Goal: Task Accomplishment & Management: Manage account settings

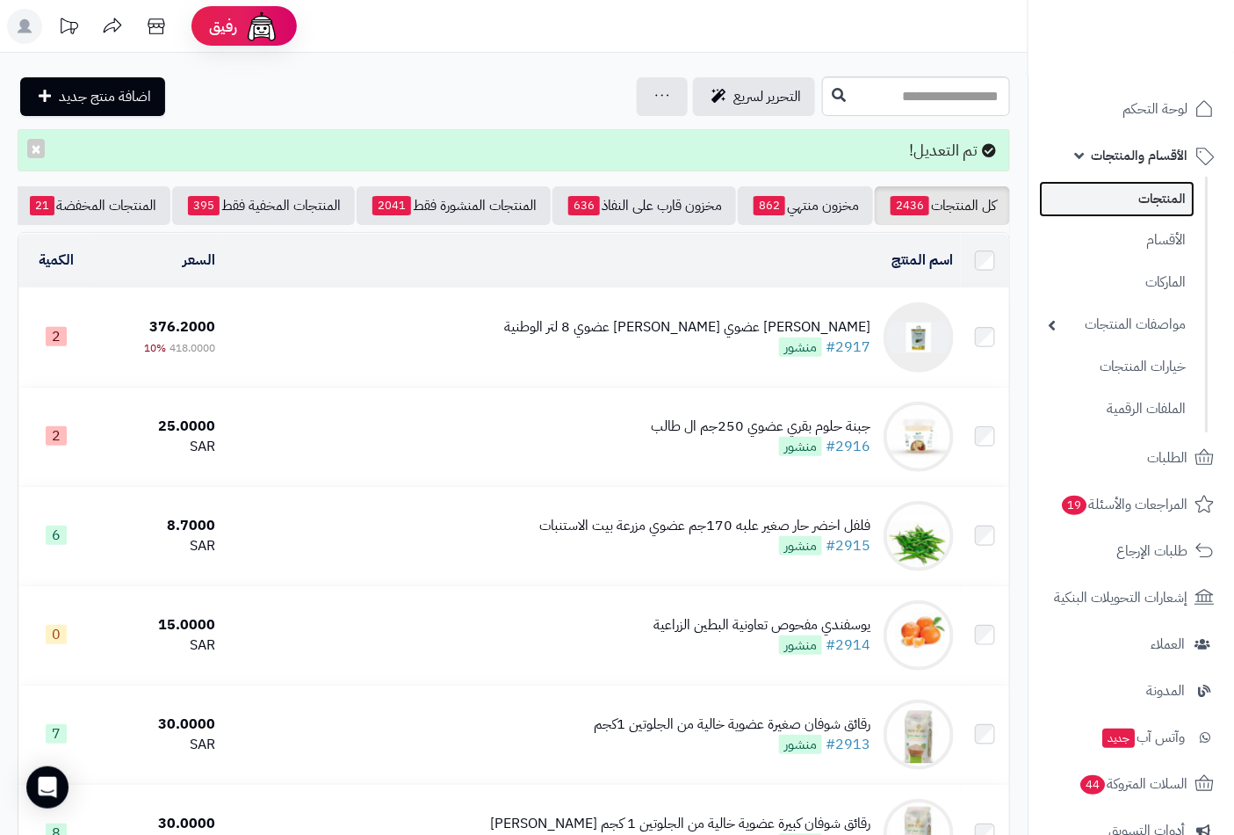
click at [1147, 193] on link "المنتجات" at bounding box center [1117, 199] width 156 height 36
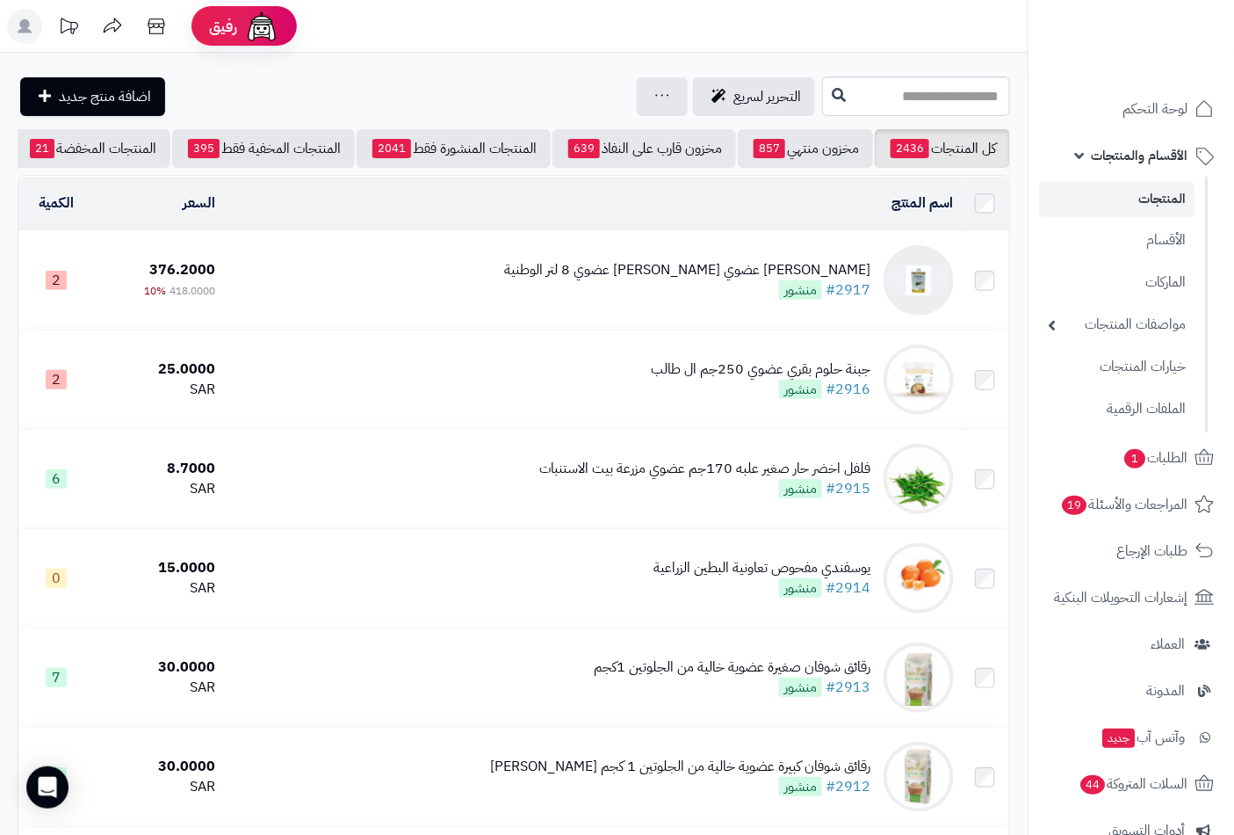
scroll to position [0, -165]
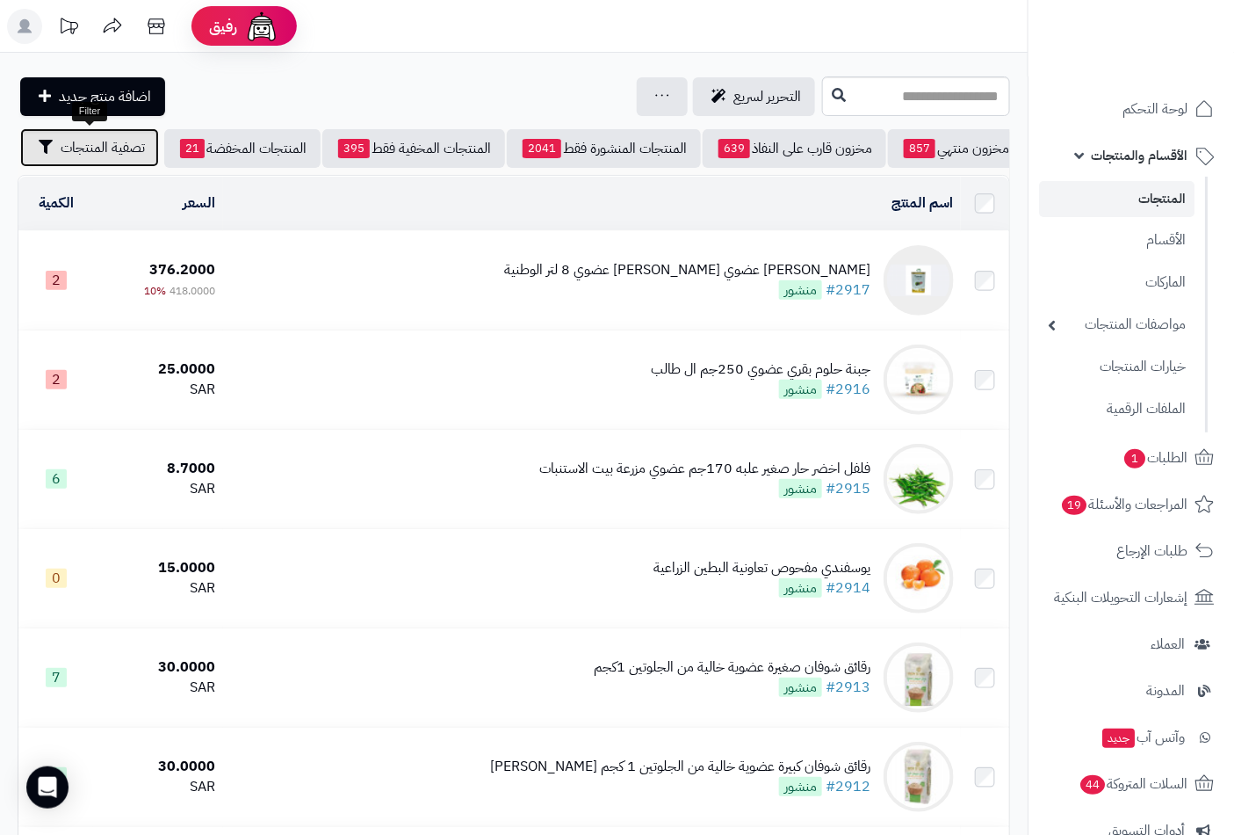
click at [127, 150] on span "تصفية المنتجات" at bounding box center [103, 147] width 84 height 21
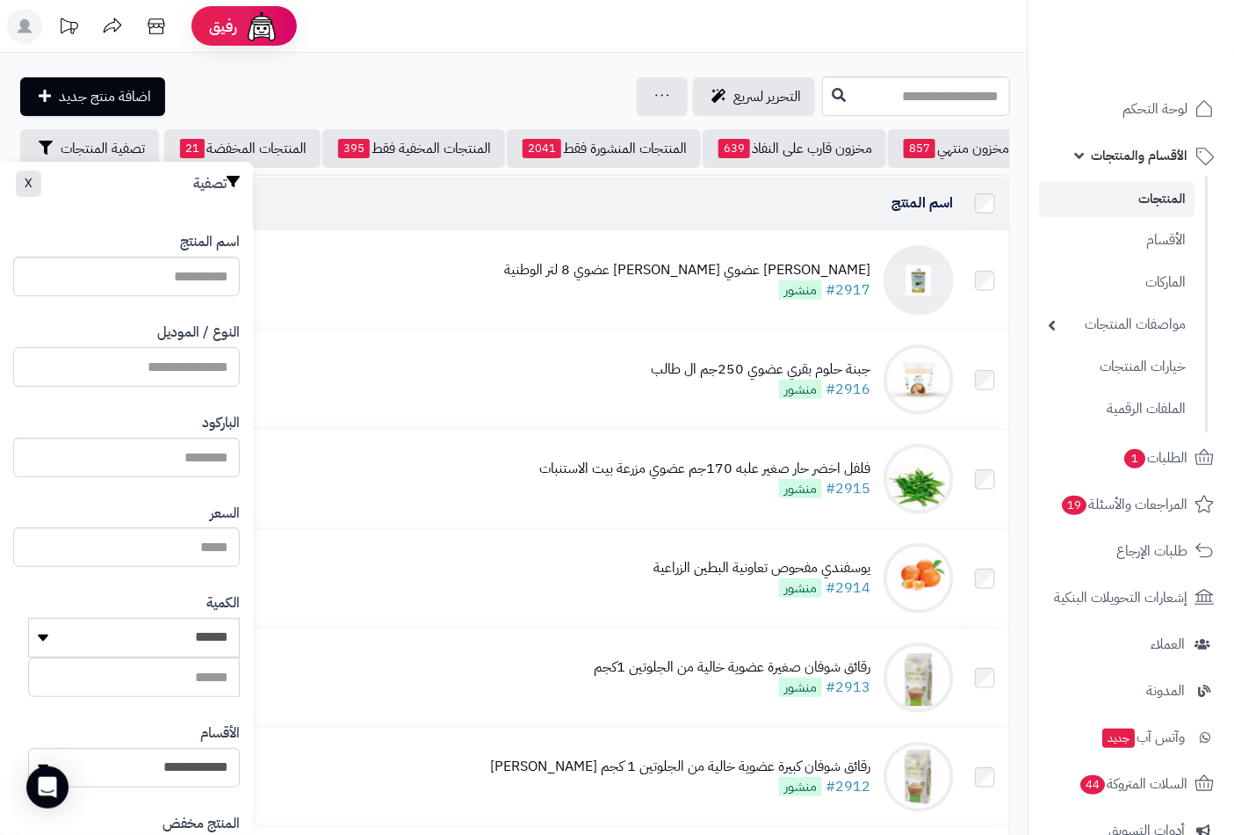
drag, startPoint x: 179, startPoint y: 366, endPoint x: 171, endPoint y: 360, distance: 10.0
click at [179, 366] on input "النوع / الموديل" at bounding box center [126, 367] width 227 height 40
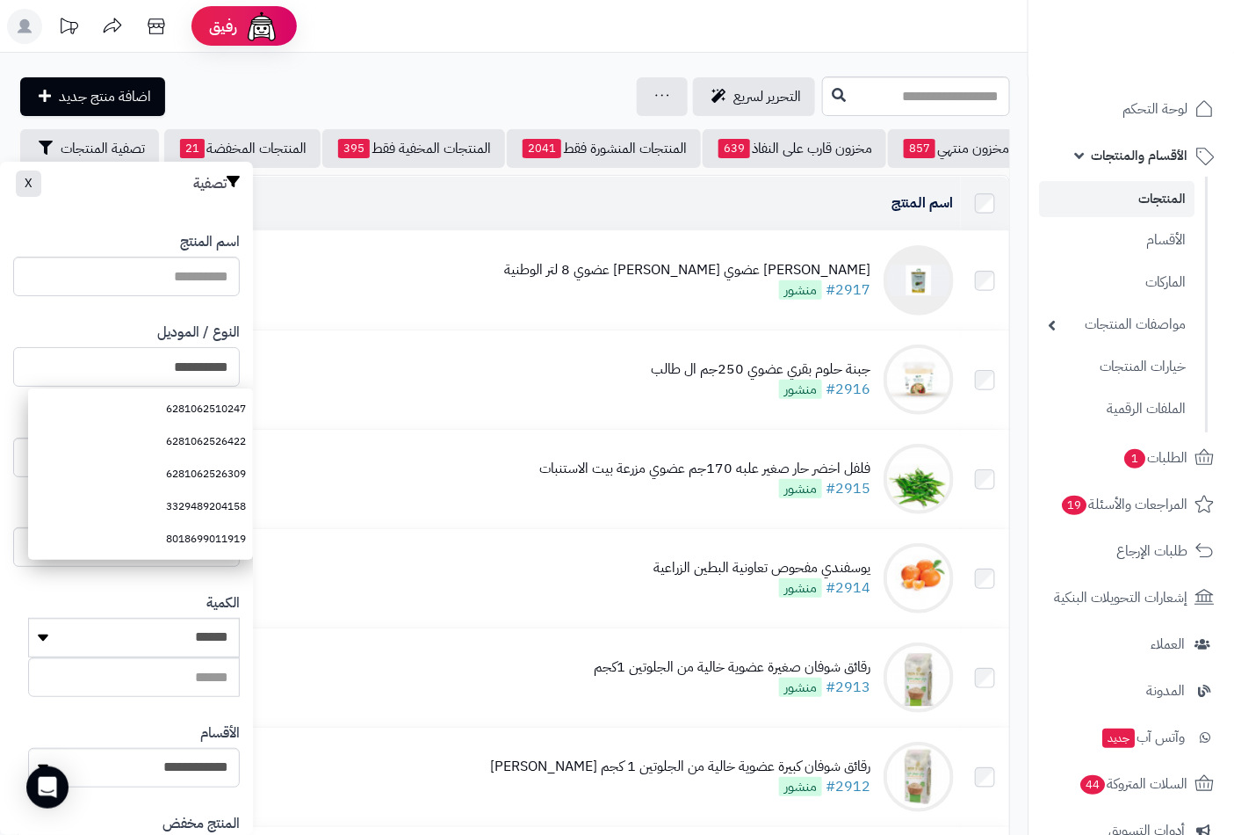
type input "**********"
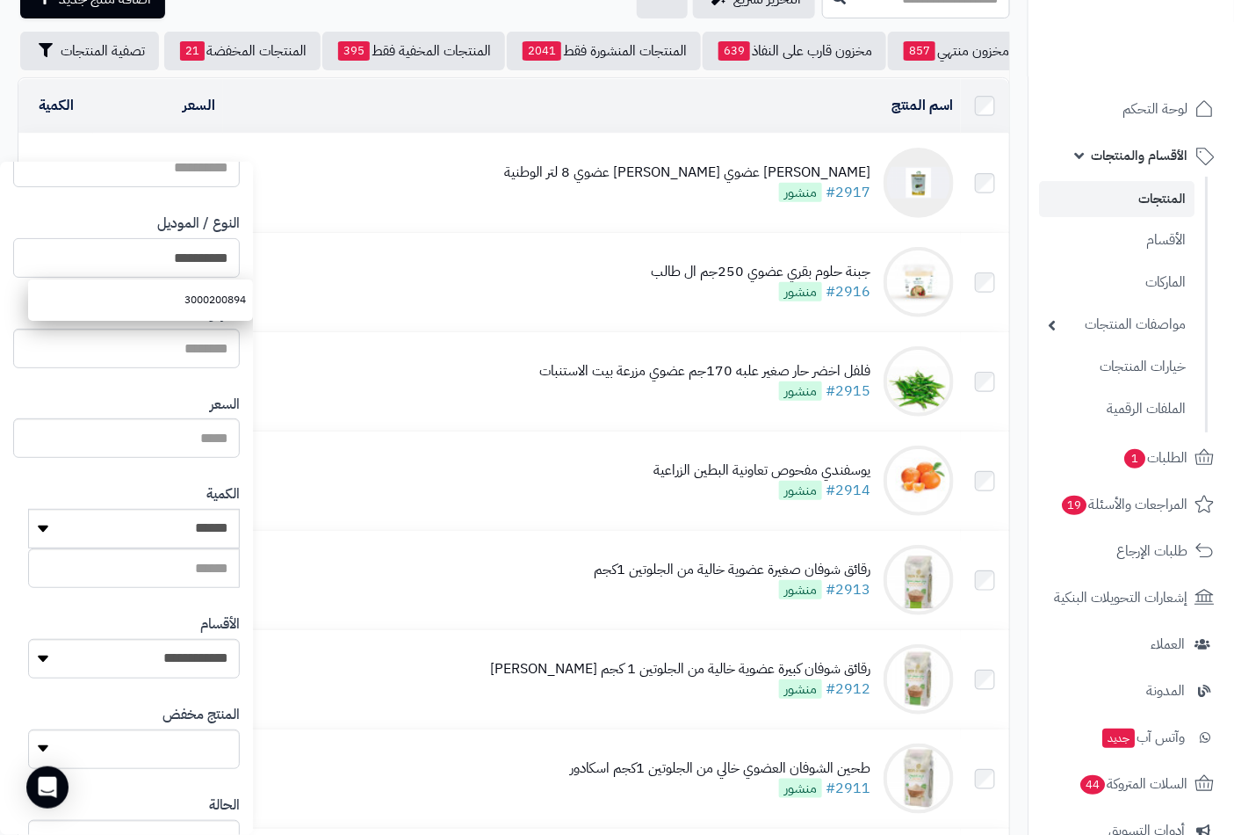
scroll to position [240, 0]
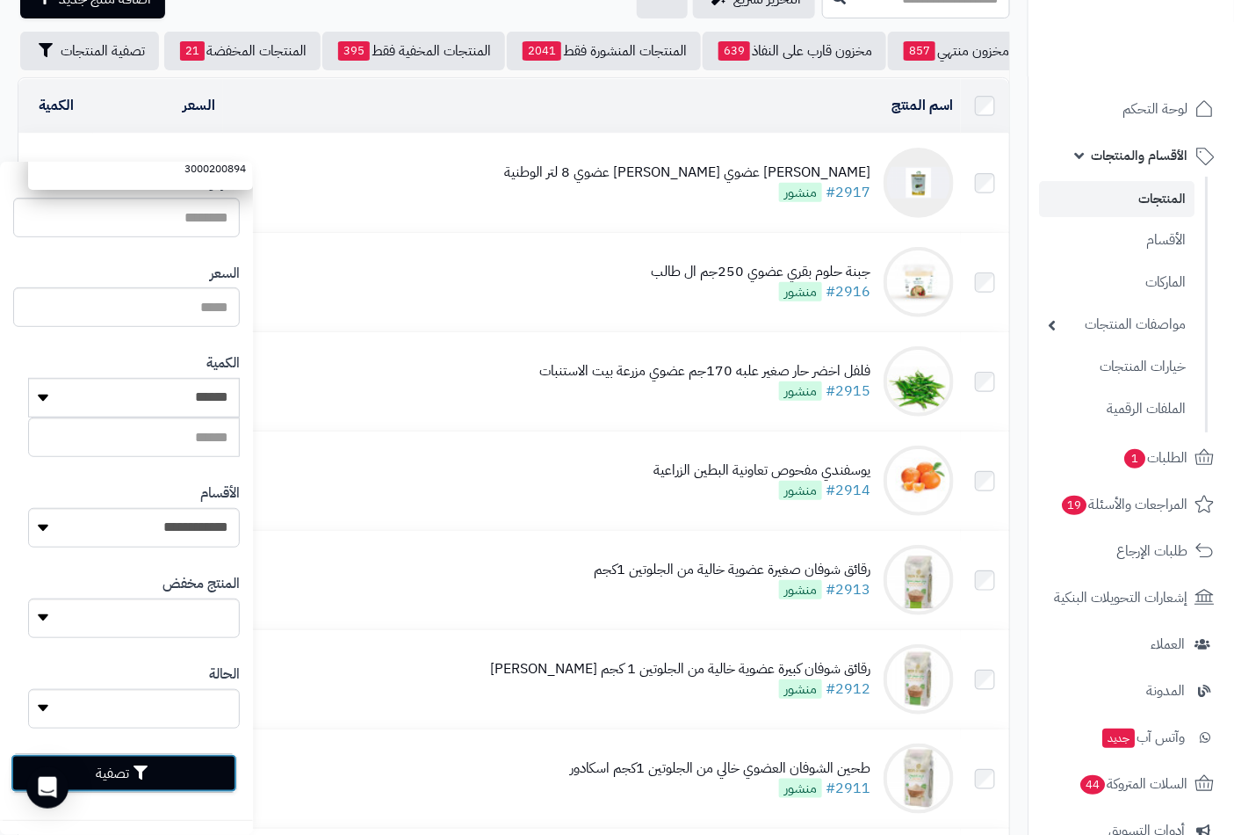
click at [132, 771] on button "تصفية" at bounding box center [124, 773] width 227 height 39
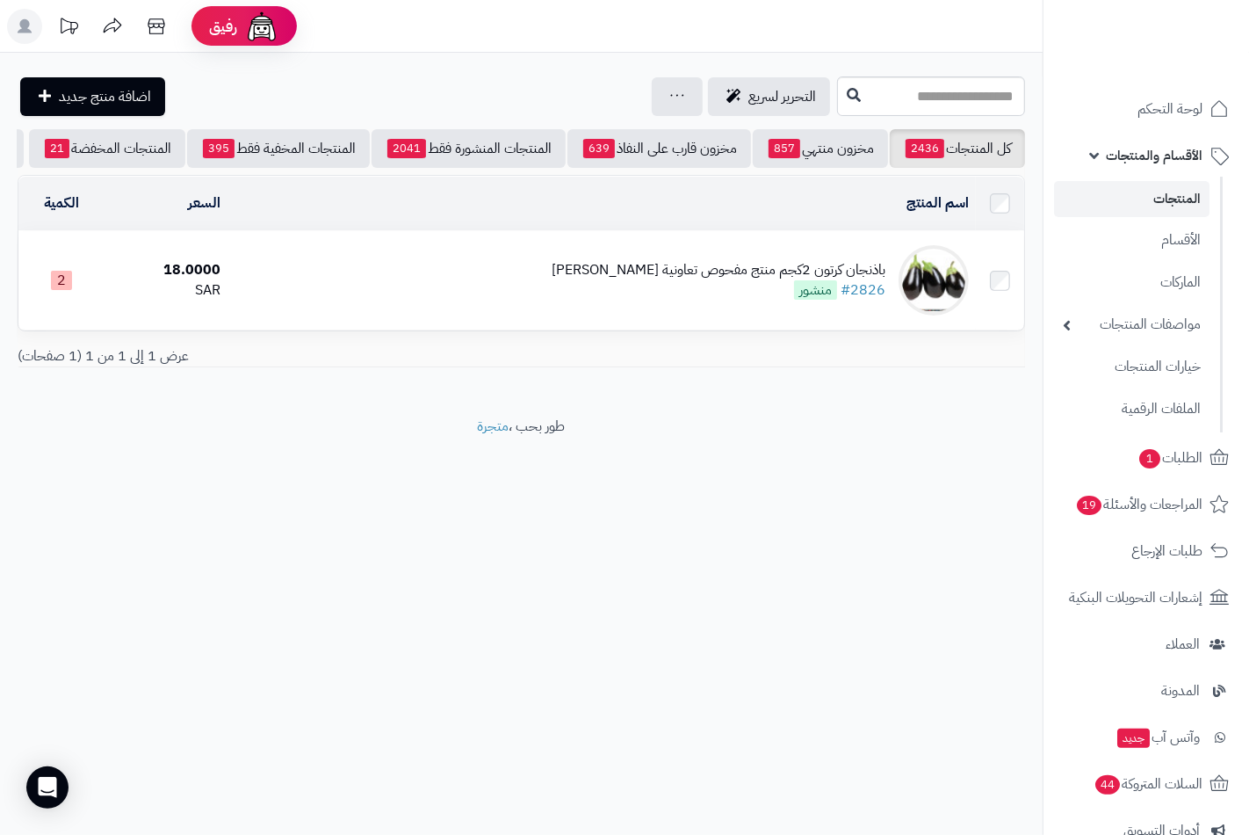
click at [767, 278] on div "باذنجان كرتون 2كجم منتج مفحوص تعاونية الباطين" at bounding box center [719, 270] width 334 height 20
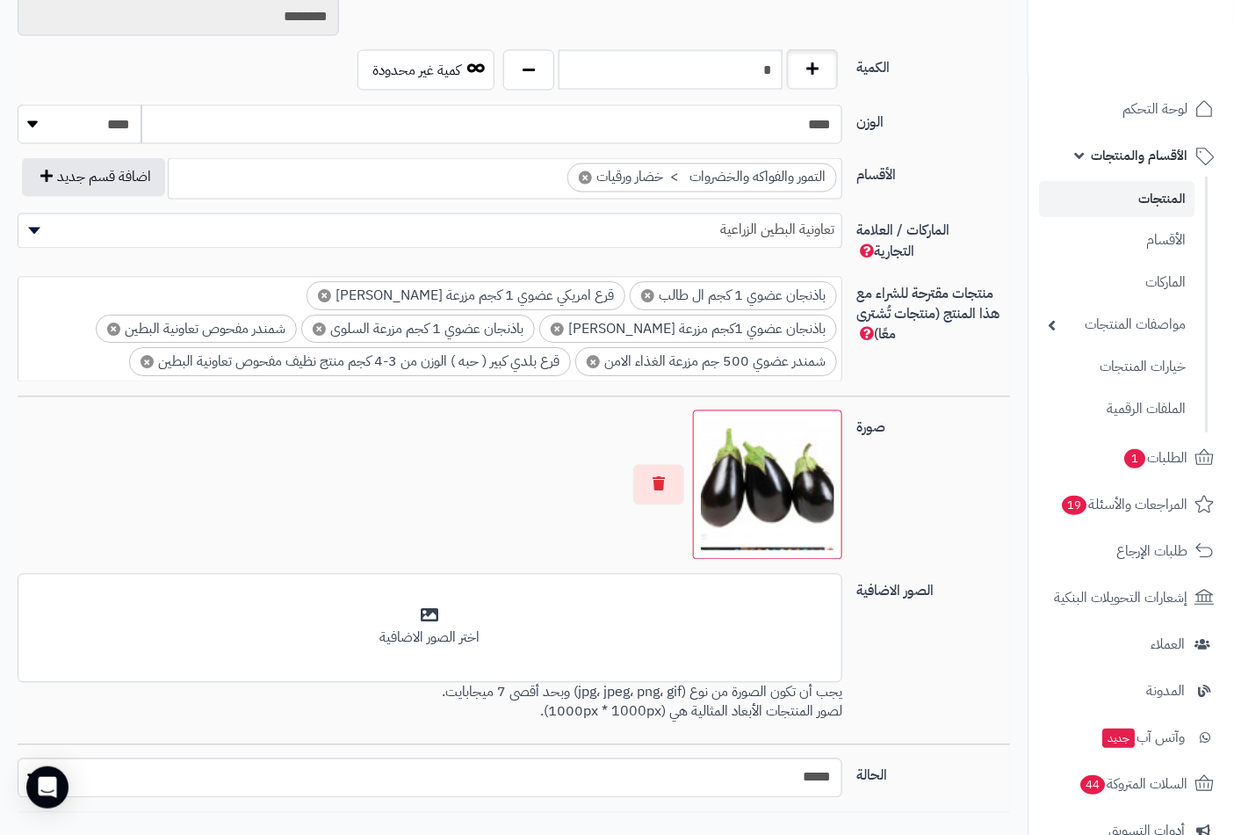
scroll to position [859, 0]
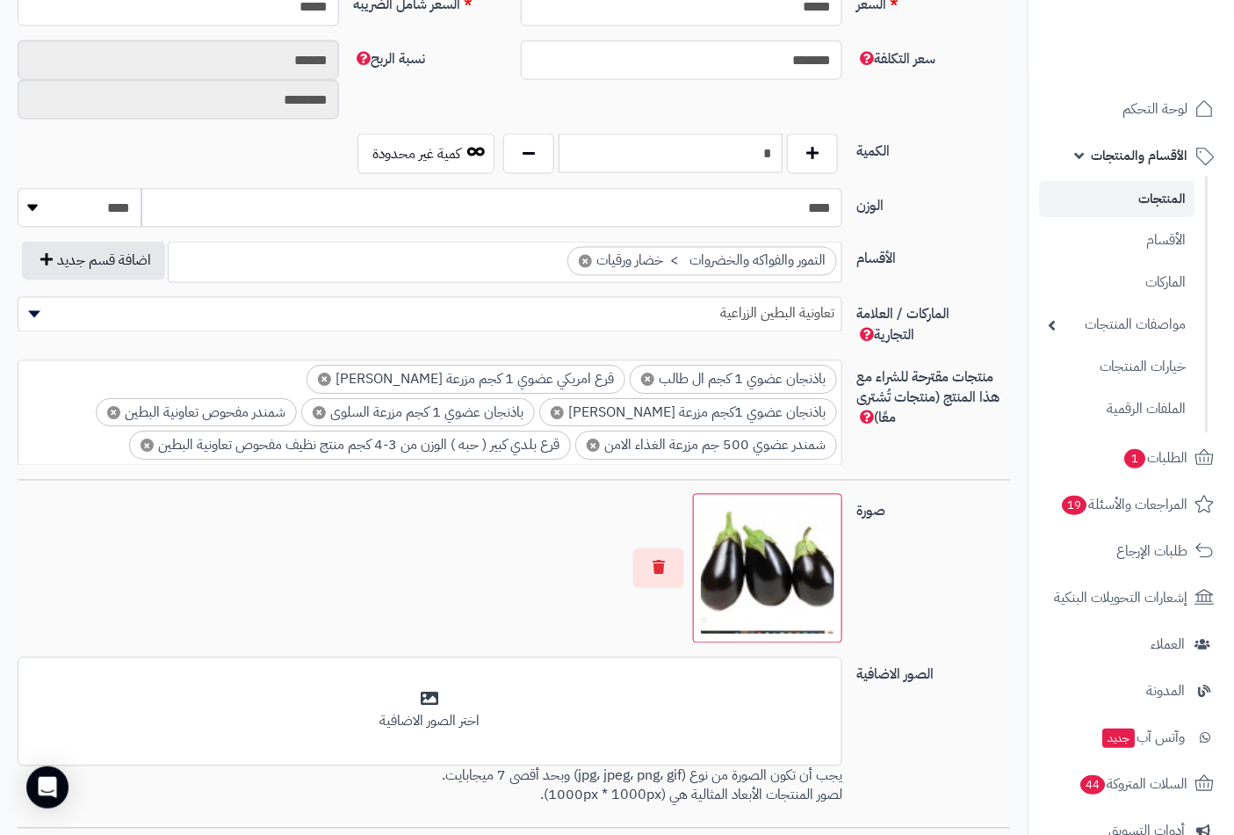
drag, startPoint x: 753, startPoint y: 170, endPoint x: 785, endPoint y: 159, distance: 34.5
click at [785, 159] on div "*" at bounding box center [671, 154] width 344 height 40
click at [769, 156] on input "*" at bounding box center [671, 154] width 224 height 40
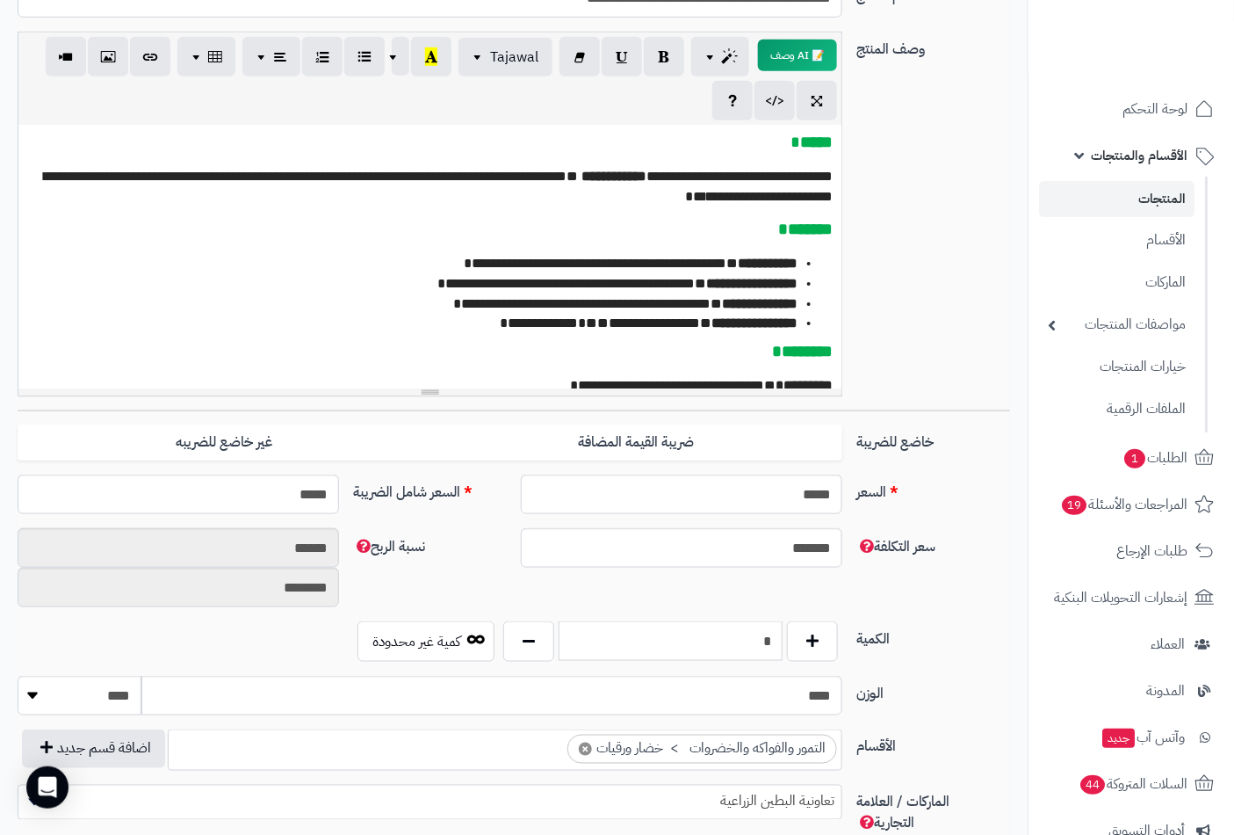
scroll to position [0, 0]
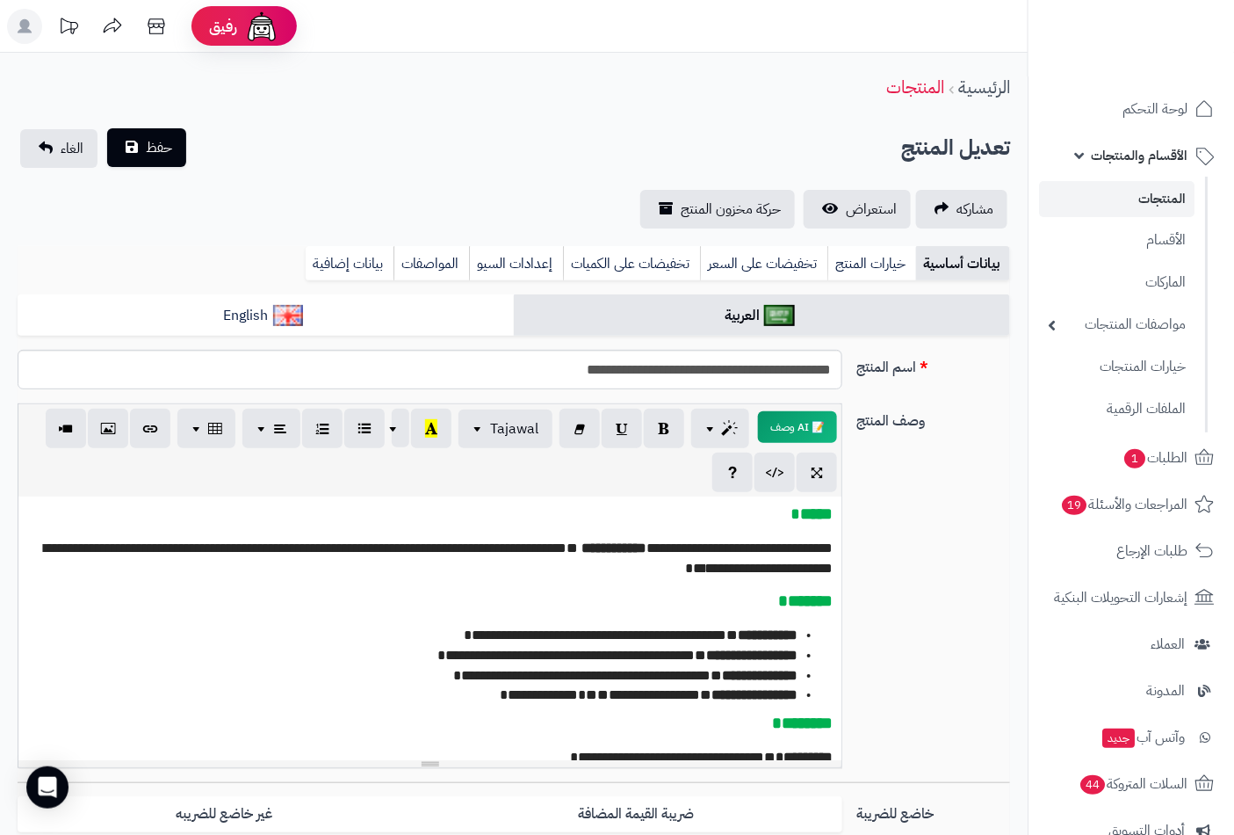
type input "*"
click at [168, 150] on span "حفظ" at bounding box center [159, 147] width 26 height 21
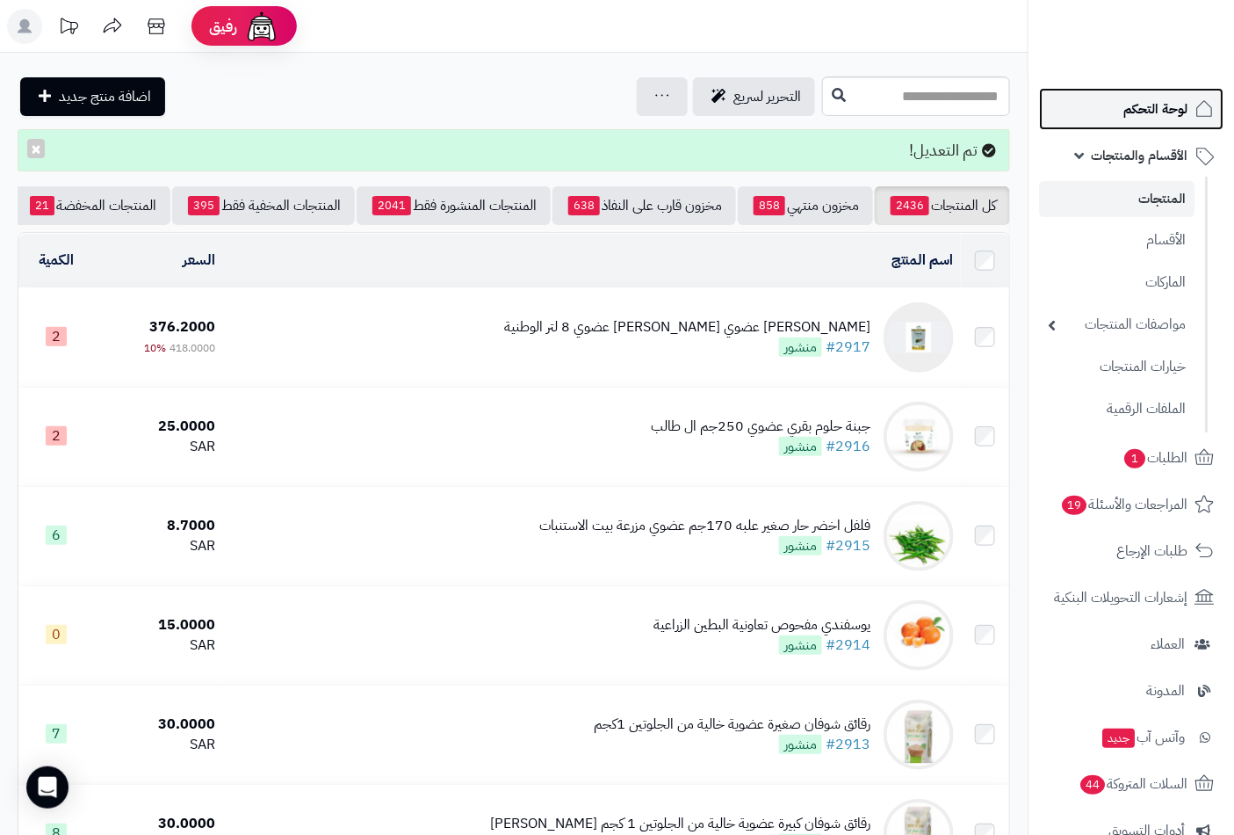
click at [1119, 105] on link "لوحة التحكم" at bounding box center [1131, 109] width 185 height 42
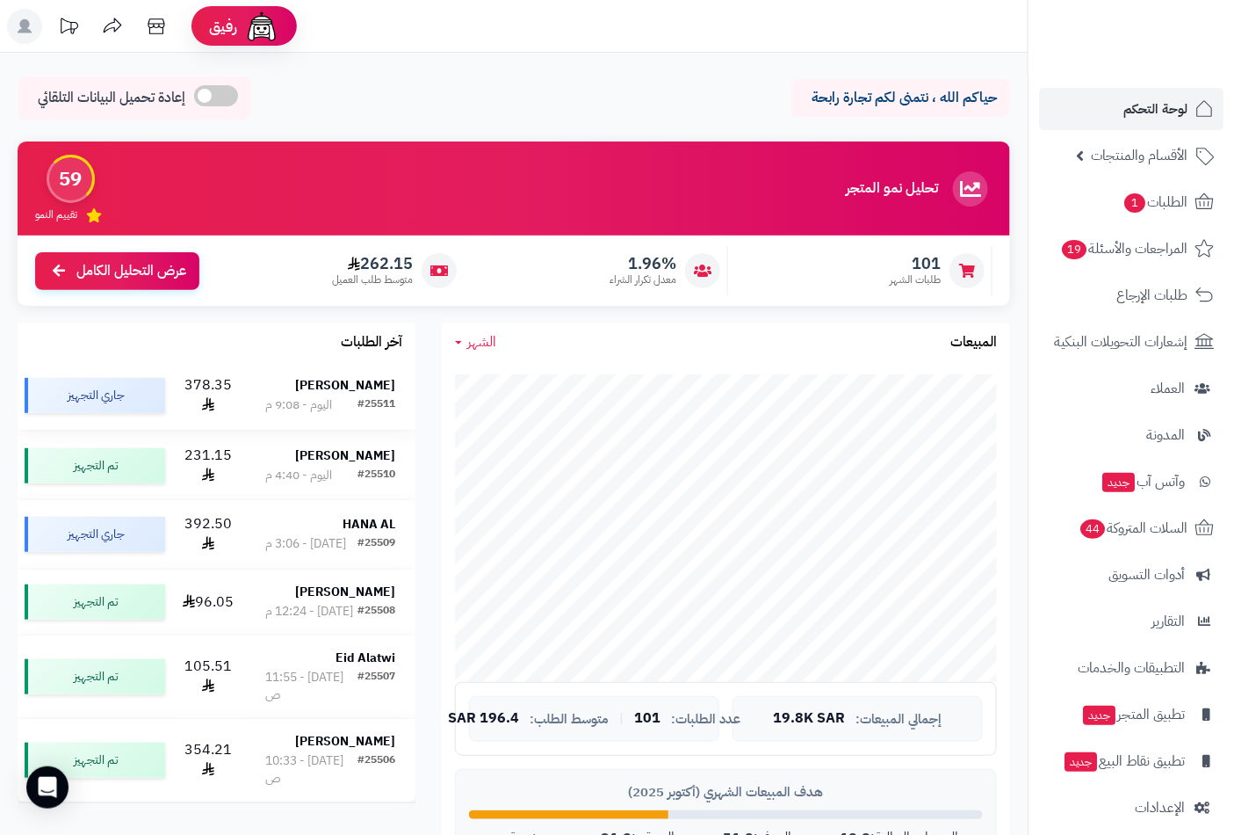
click at [388, 388] on strong "[PERSON_NAME]" at bounding box center [345, 385] width 100 height 18
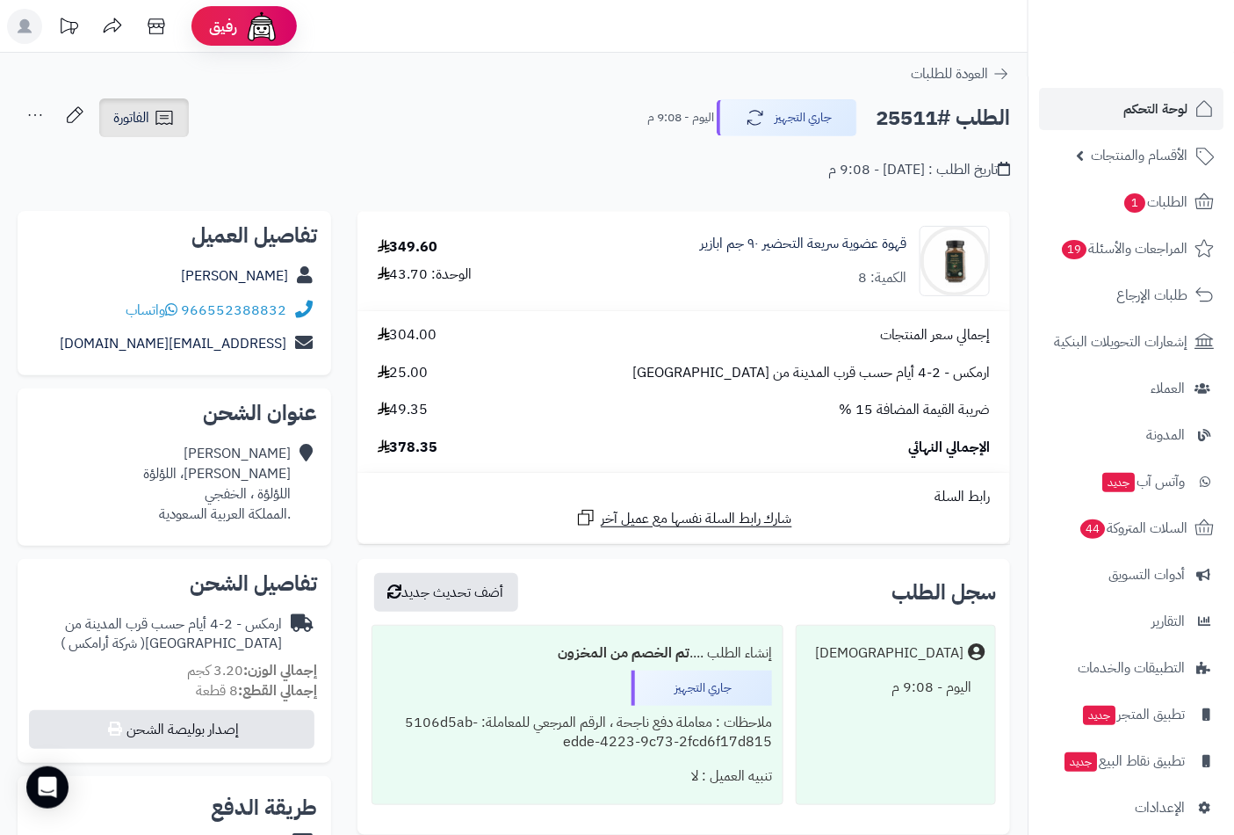
click at [147, 127] on span "الفاتورة" at bounding box center [131, 117] width 36 height 21
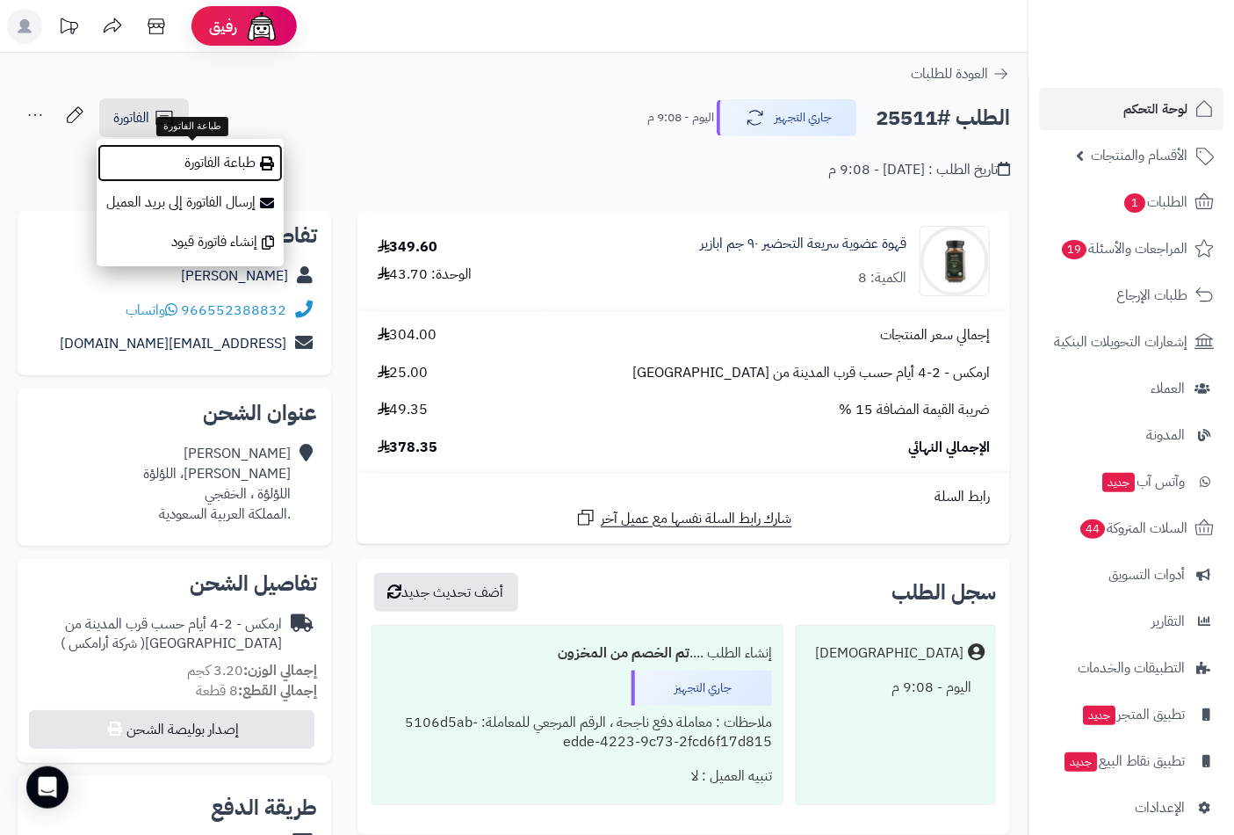
click at [240, 164] on link "طباعة الفاتورة" at bounding box center [190, 163] width 187 height 40
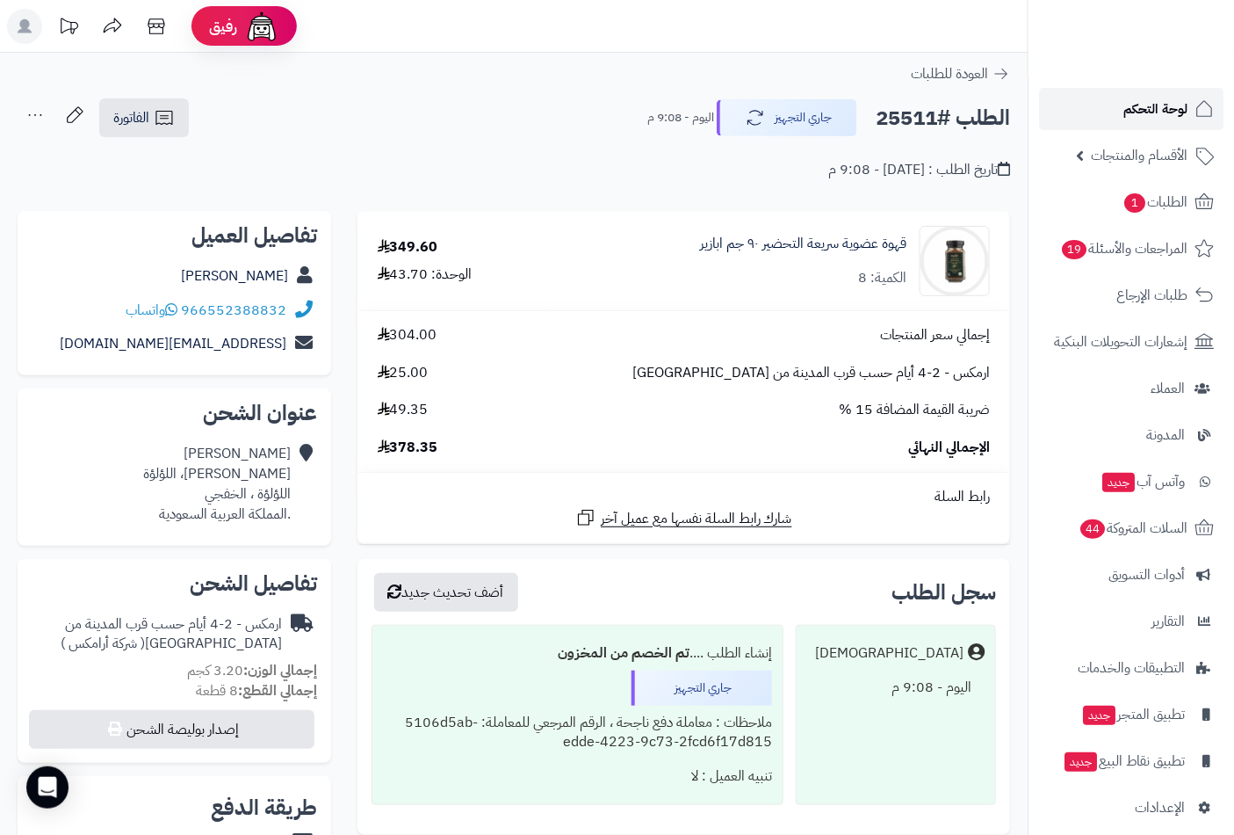
click at [1158, 105] on span "لوحة التحكم" at bounding box center [1156, 109] width 64 height 25
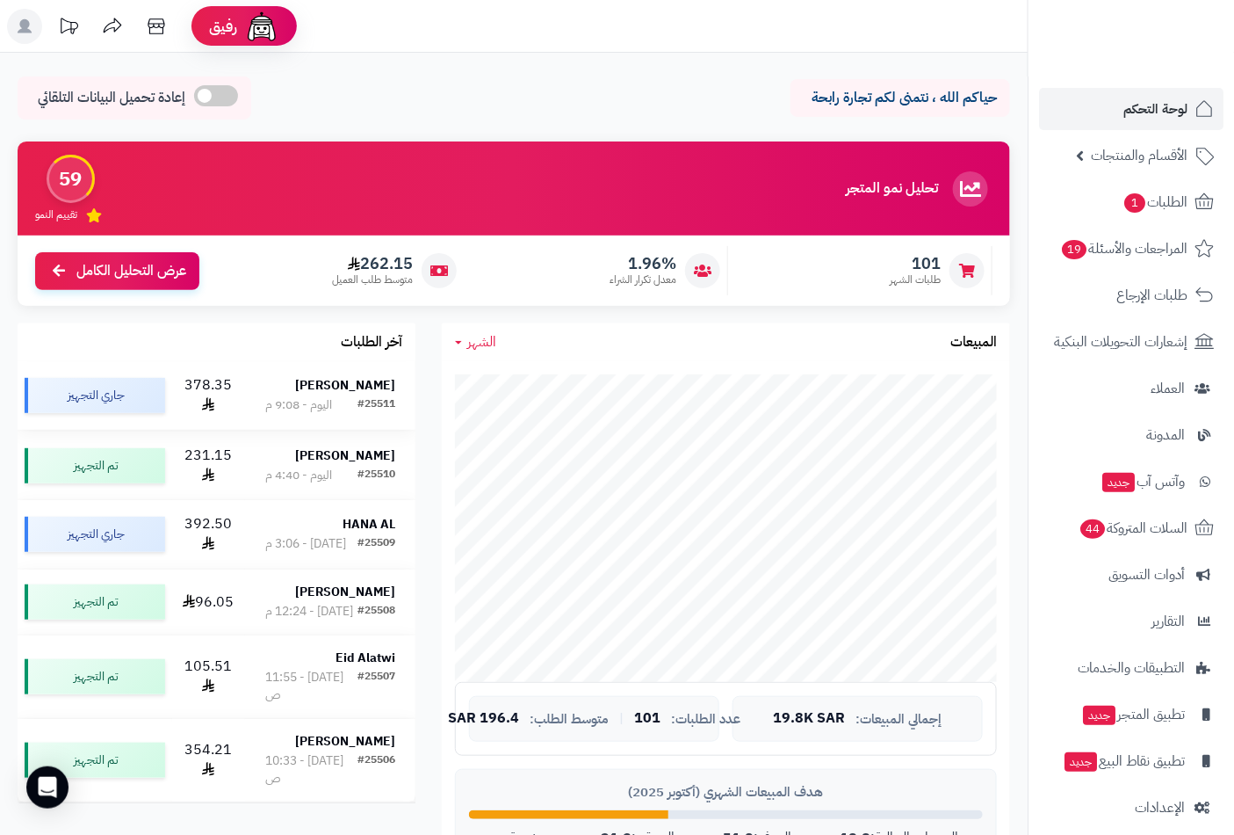
click at [374, 396] on div "#25511" at bounding box center [377, 405] width 38 height 18
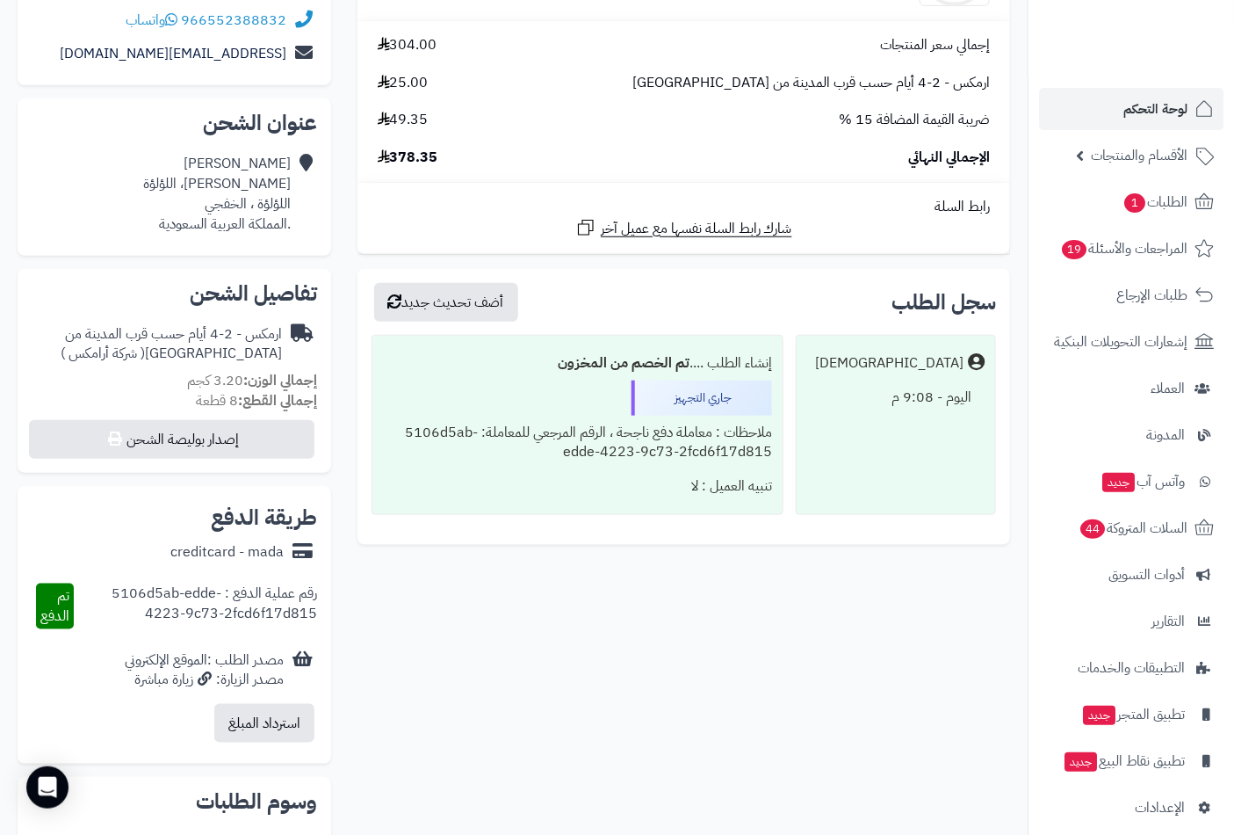
scroll to position [98, 0]
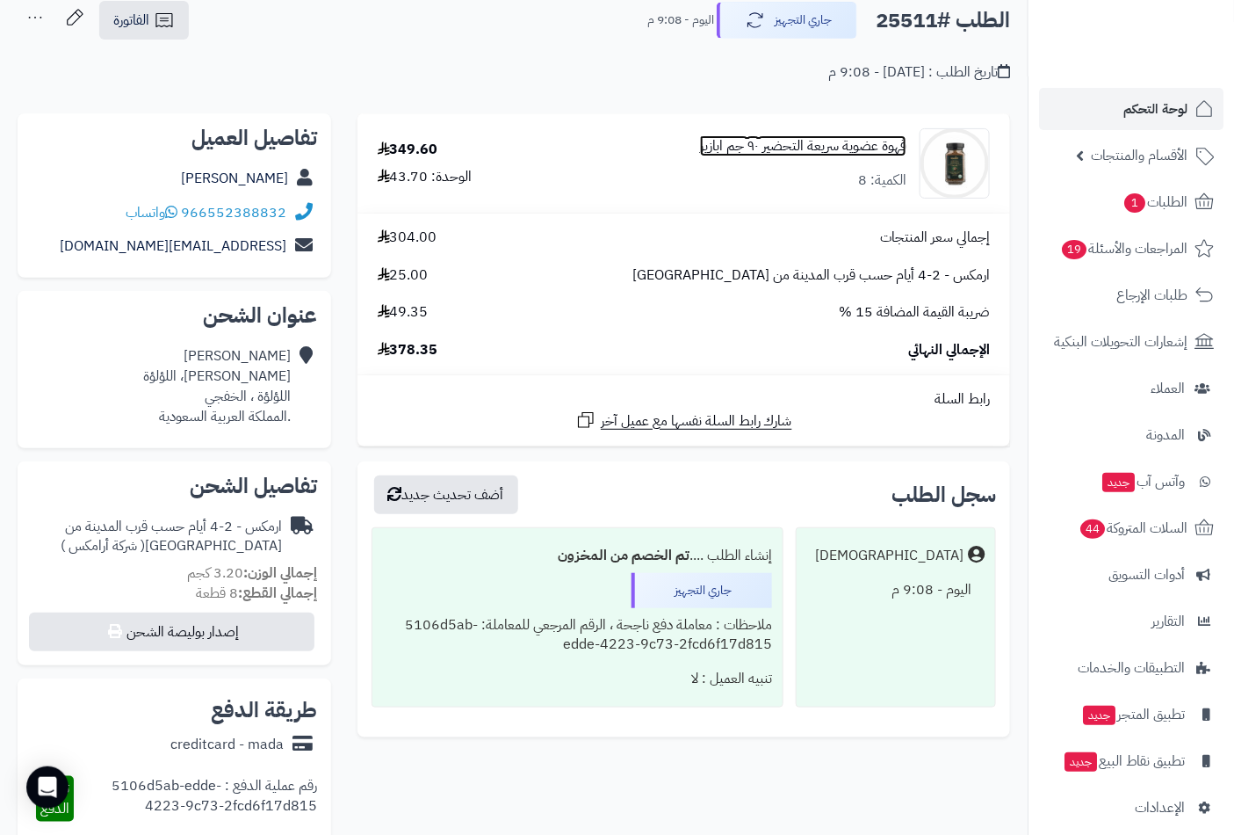
click at [870, 152] on link "قهوة عضوية سريعة التحضير ٩٠ جم ابازير" at bounding box center [803, 146] width 206 height 20
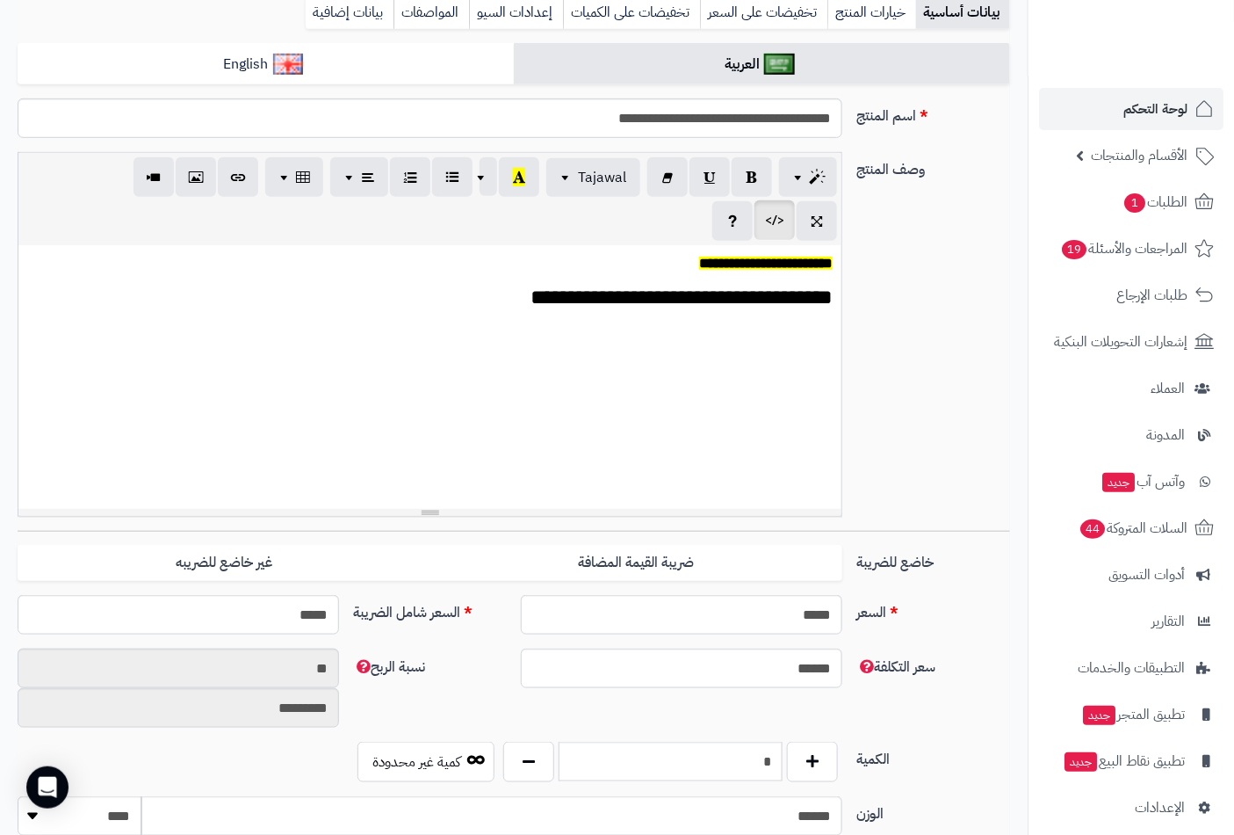
scroll to position [488, 0]
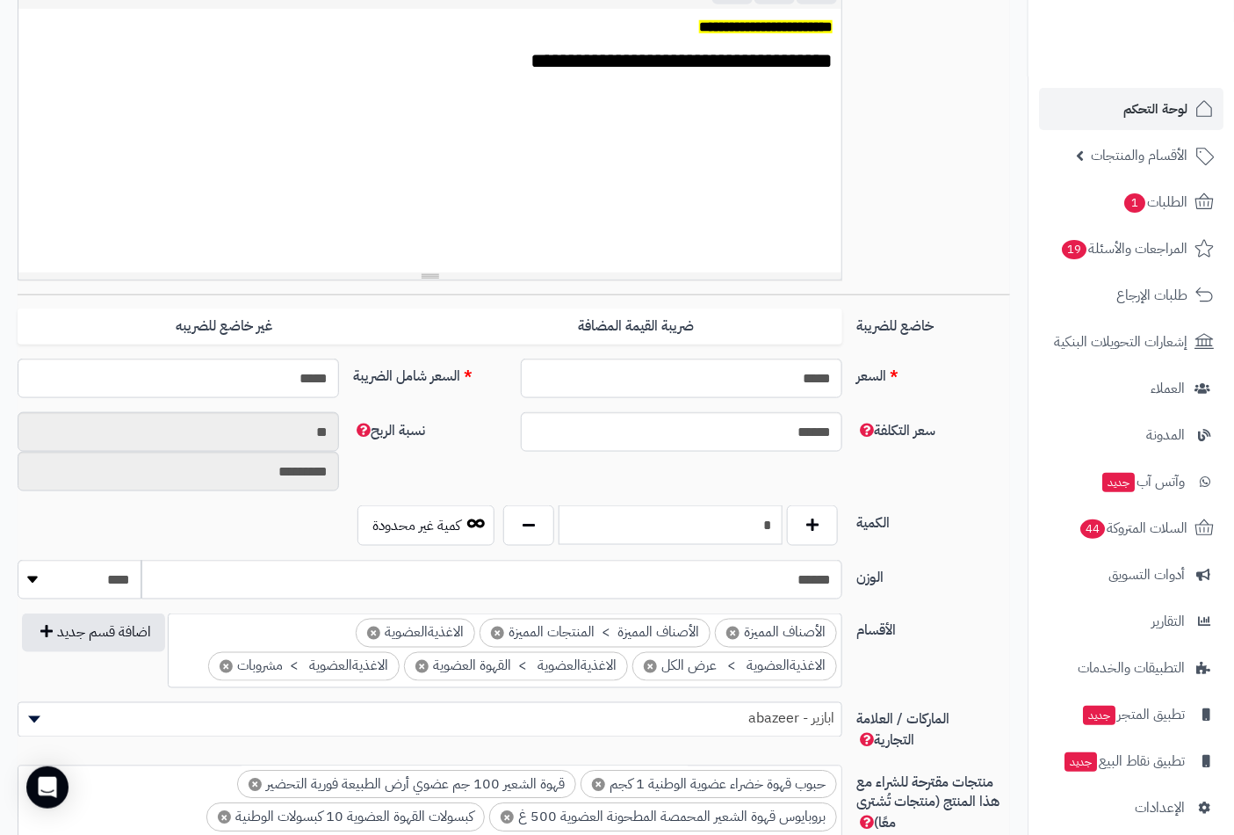
drag, startPoint x: 742, startPoint y: 536, endPoint x: 898, endPoint y: 536, distance: 156.4
click at [898, 536] on div "الكمية * كمية غير محدودة" at bounding box center [514, 532] width 1007 height 54
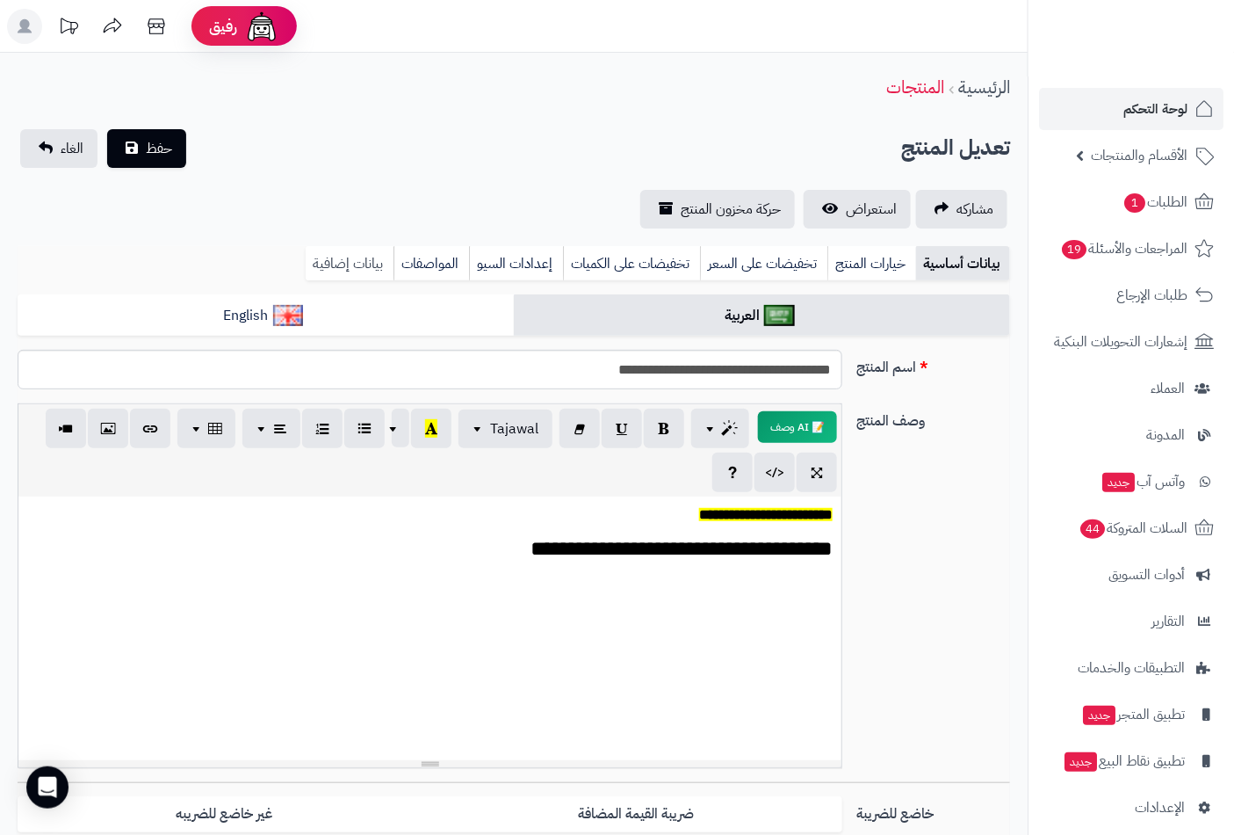
type input "**"
click at [335, 265] on link "بيانات إضافية" at bounding box center [350, 263] width 88 height 35
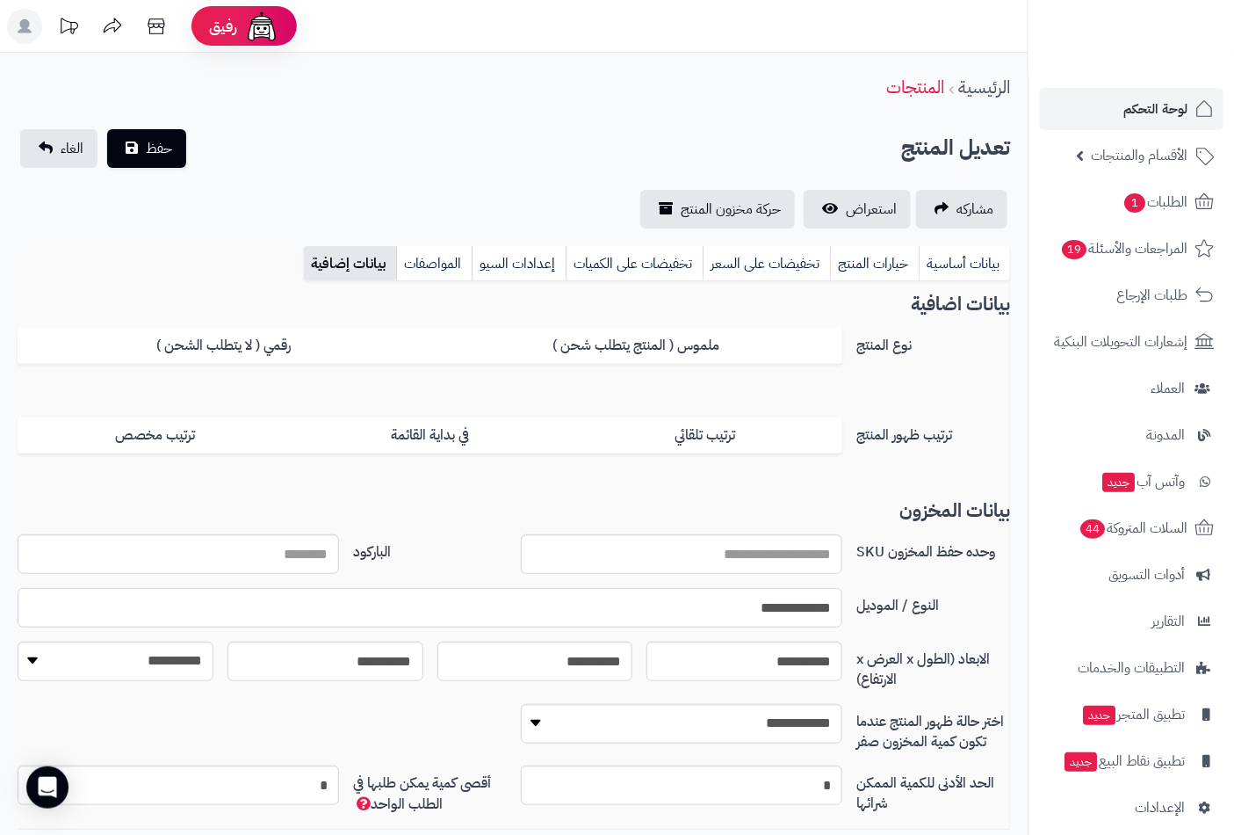
drag, startPoint x: 286, startPoint y: 543, endPoint x: 792, endPoint y: 603, distance: 509.6
click at [792, 603] on input "**********" at bounding box center [430, 608] width 825 height 40
paste input "**********"
type input "**********"
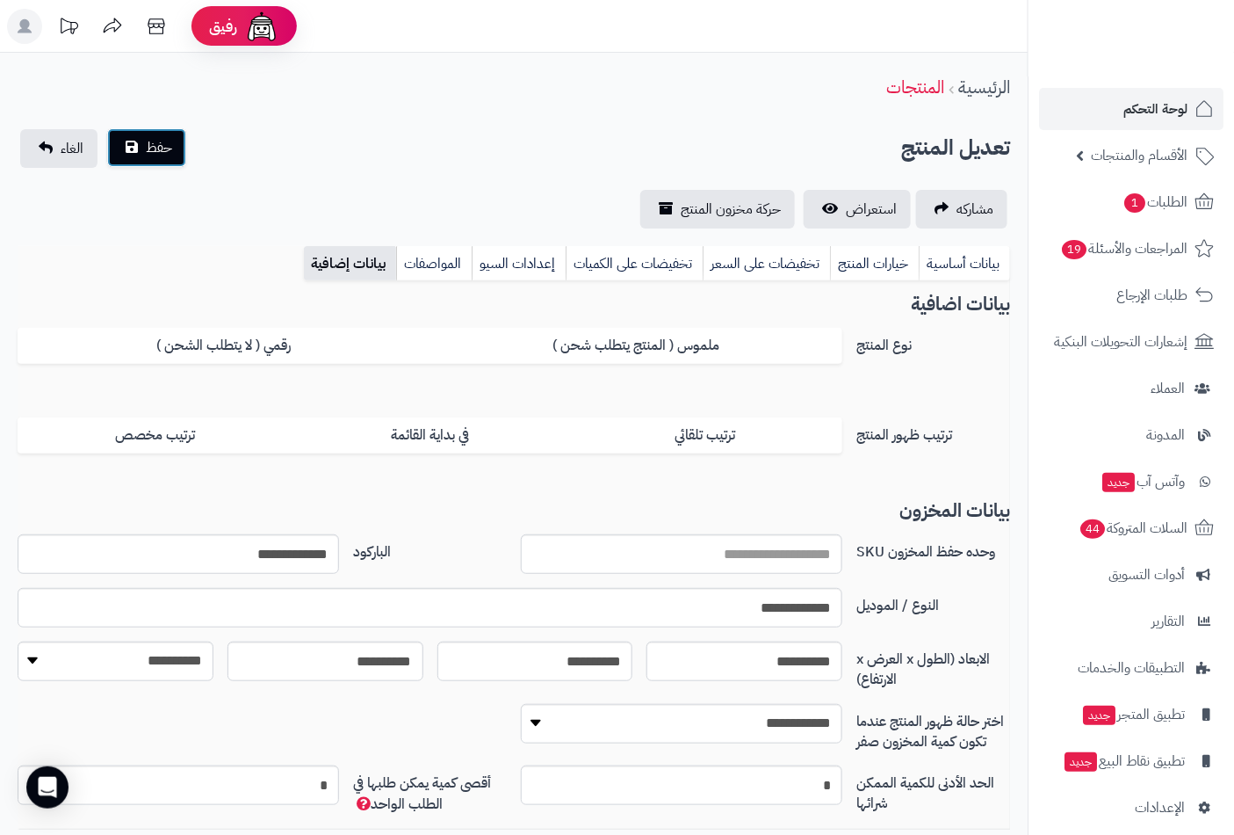
click at [162, 144] on span "حفظ" at bounding box center [159, 147] width 26 height 21
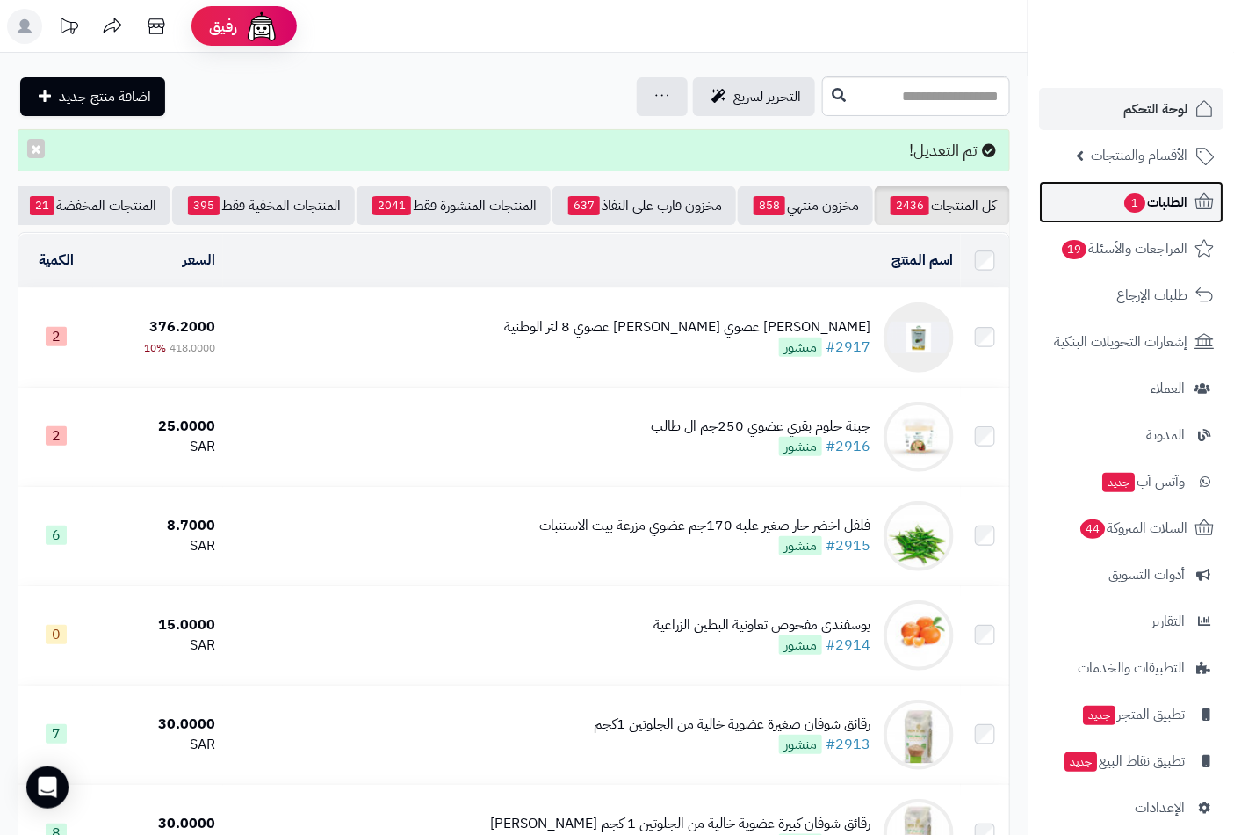
click at [1146, 206] on span "الطلبات 1" at bounding box center [1155, 202] width 65 height 25
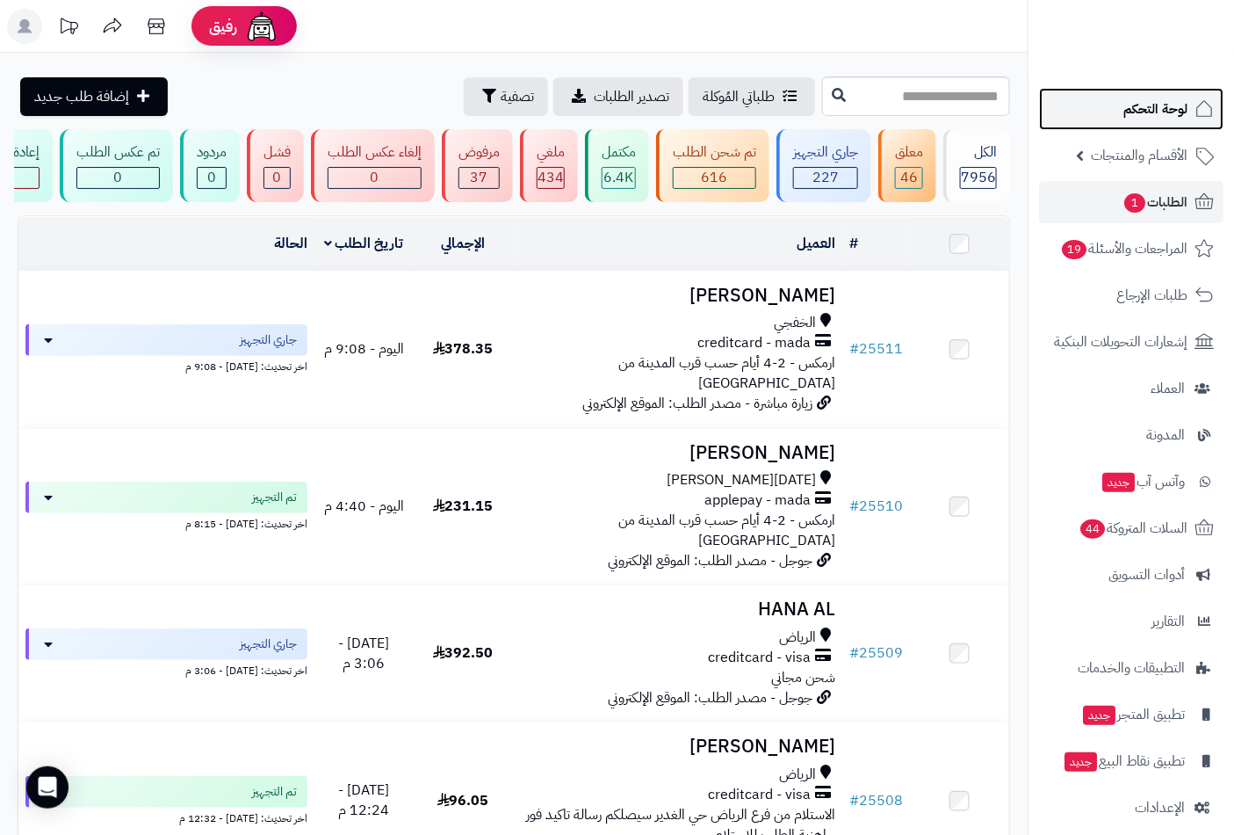
click at [1155, 109] on span "لوحة التحكم" at bounding box center [1156, 109] width 64 height 25
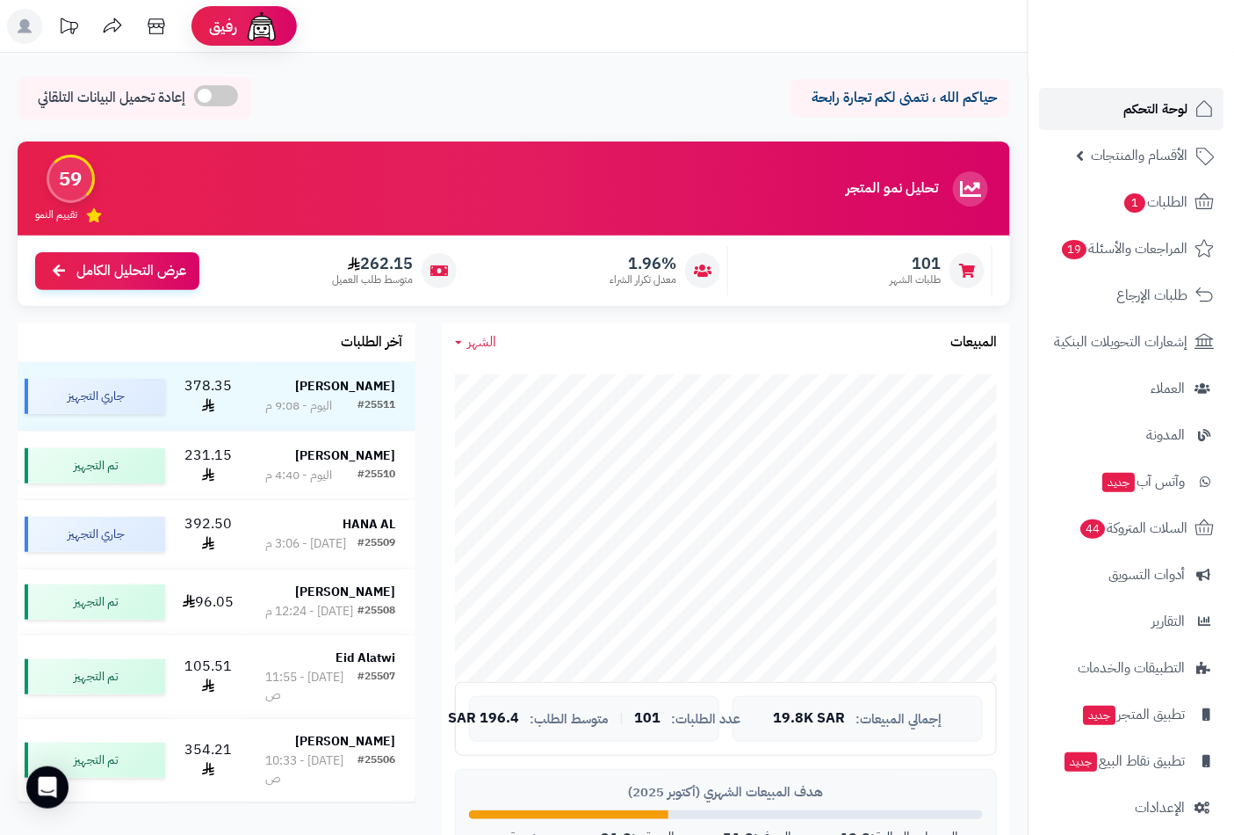
click at [1135, 100] on span "لوحة التحكم" at bounding box center [1156, 109] width 64 height 25
click at [1167, 98] on span "لوحة التحكم" at bounding box center [1156, 109] width 64 height 25
